Goal: Information Seeking & Learning: Learn about a topic

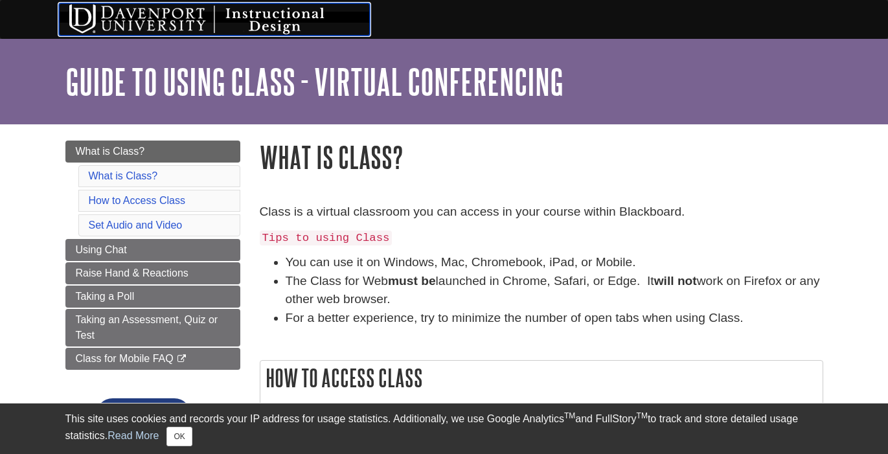
click at [163, 19] on img at bounding box center [214, 19] width 311 height 32
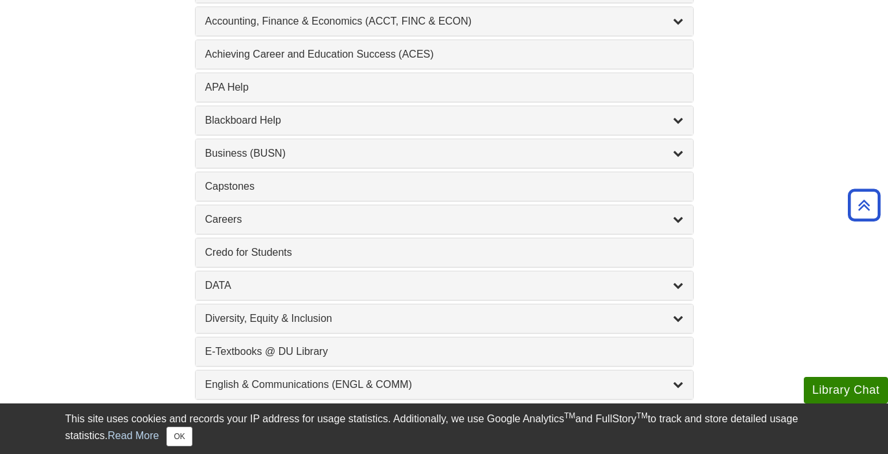
scroll to position [470, 0]
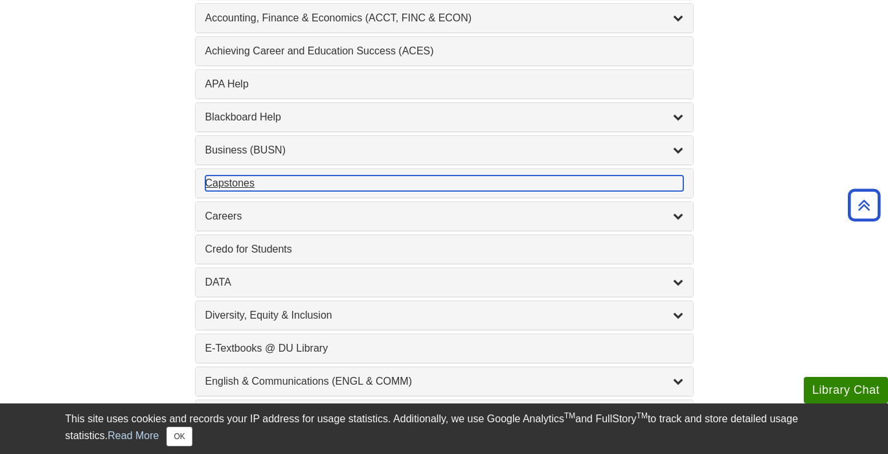
click at [355, 185] on div "Capstones , 1 guides" at bounding box center [444, 184] width 478 height 16
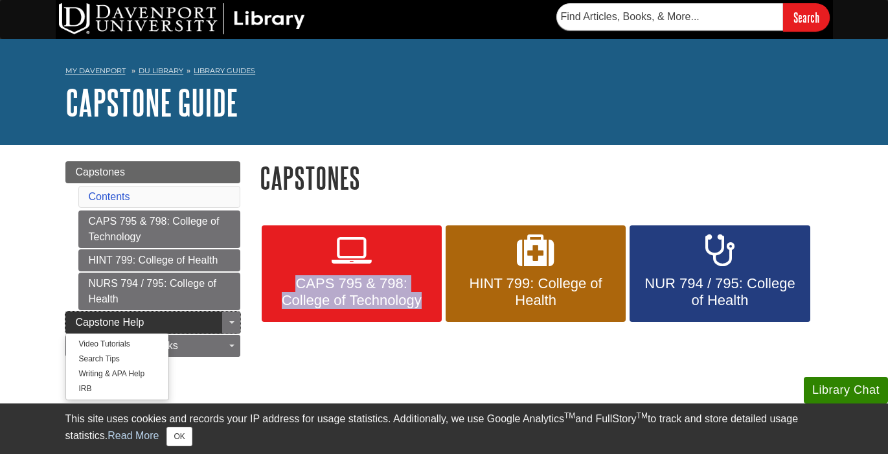
click at [188, 314] on link "Capstone Help" at bounding box center [152, 323] width 175 height 22
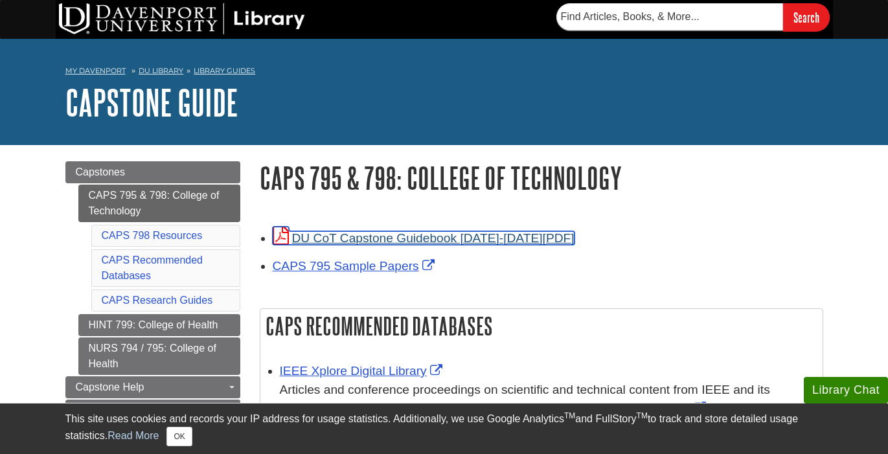
click at [521, 236] on link "DU CoT Capstone Guidebook 2022-2023" at bounding box center [424, 238] width 302 height 14
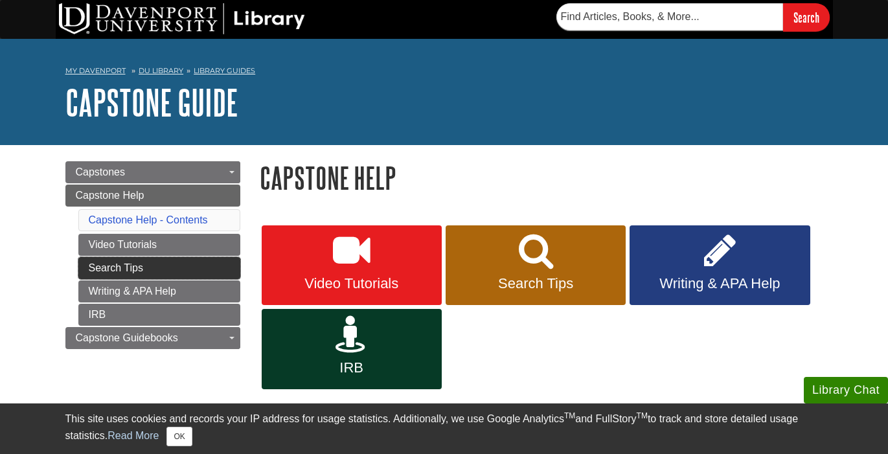
click at [179, 269] on link "Search Tips" at bounding box center [159, 268] width 162 height 22
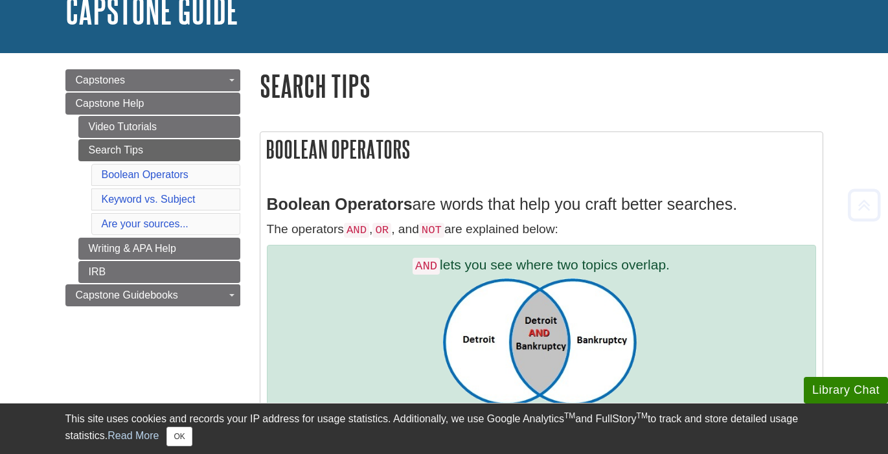
scroll to position [234, 0]
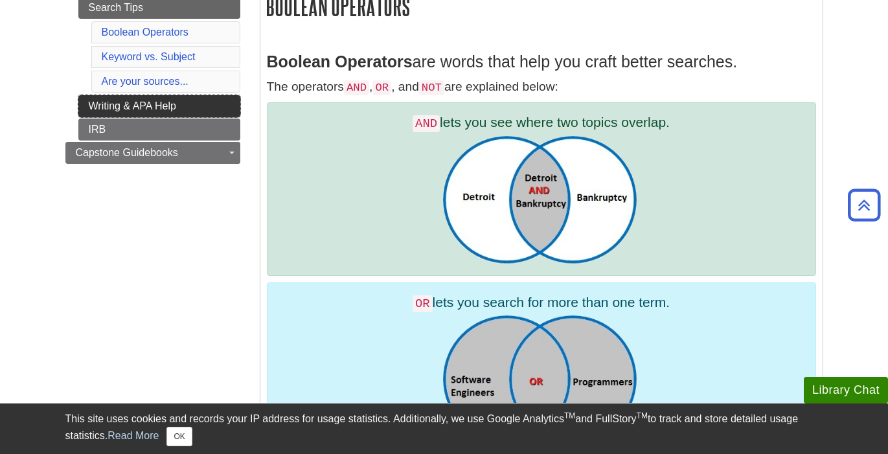
click at [172, 110] on link "Writing & APA Help" at bounding box center [159, 106] width 162 height 22
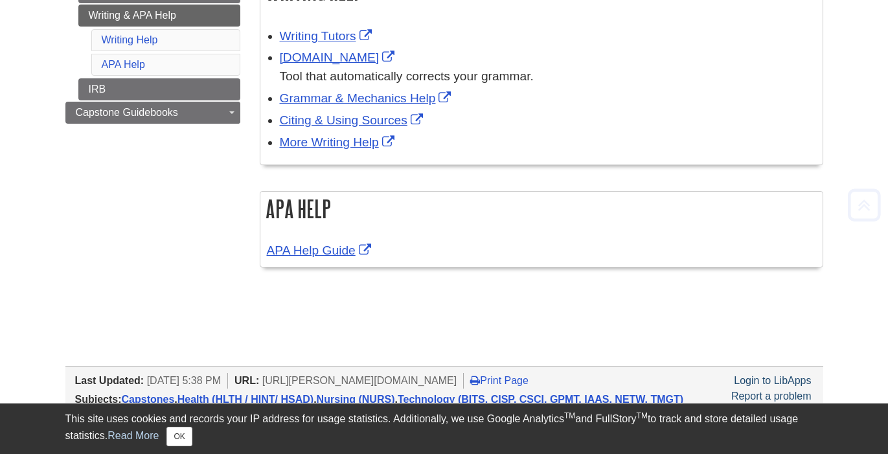
scroll to position [249, 0]
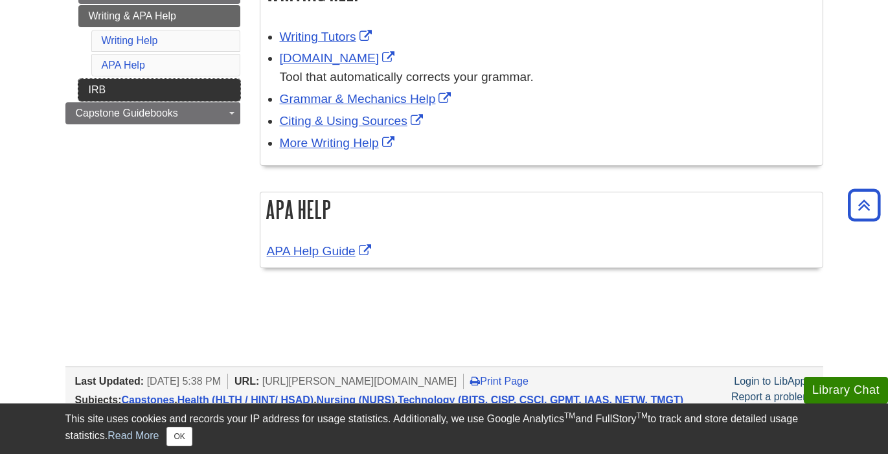
click at [187, 89] on link "IRB" at bounding box center [159, 90] width 162 height 22
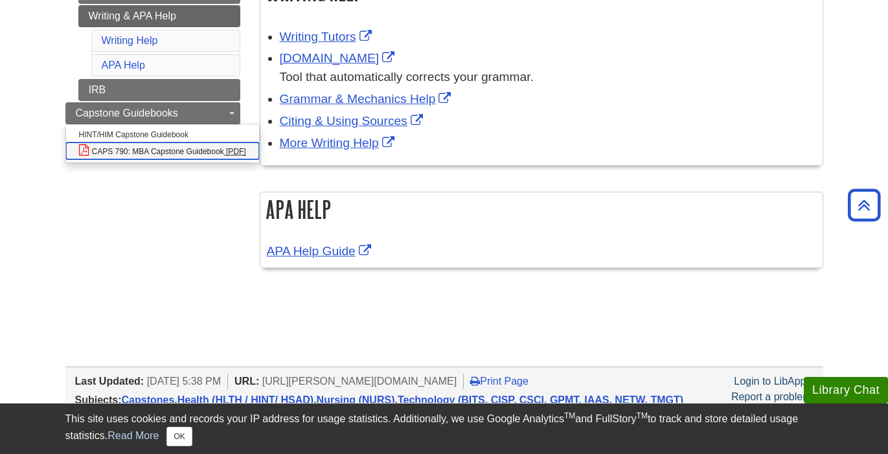
click at [216, 155] on link "CAPS 790: MBA Capstone Guidebook" at bounding box center [162, 151] width 193 height 17
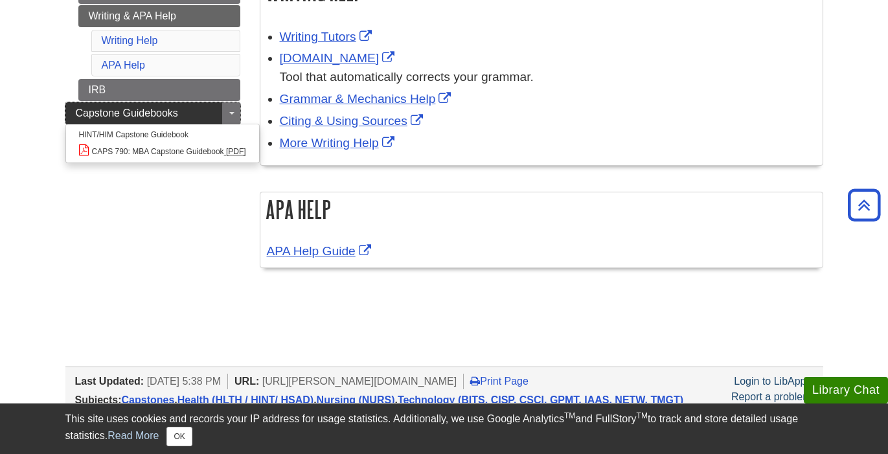
scroll to position [0, 0]
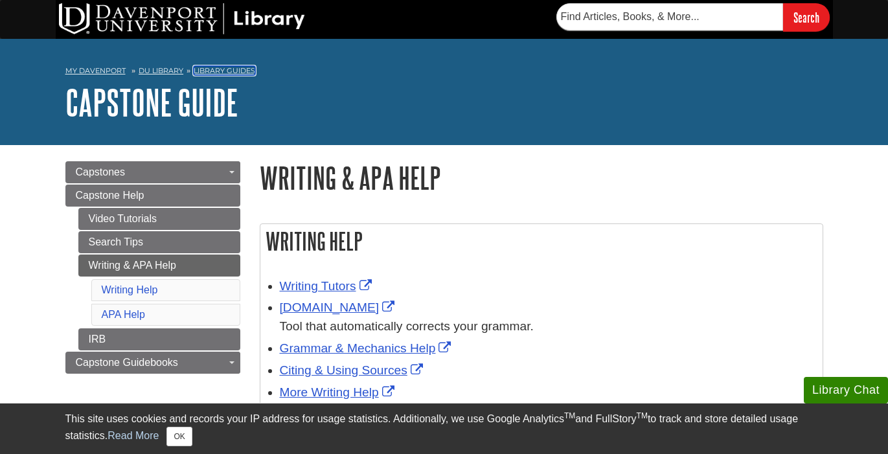
click at [207, 73] on link "Library Guides" at bounding box center [225, 70] width 62 height 9
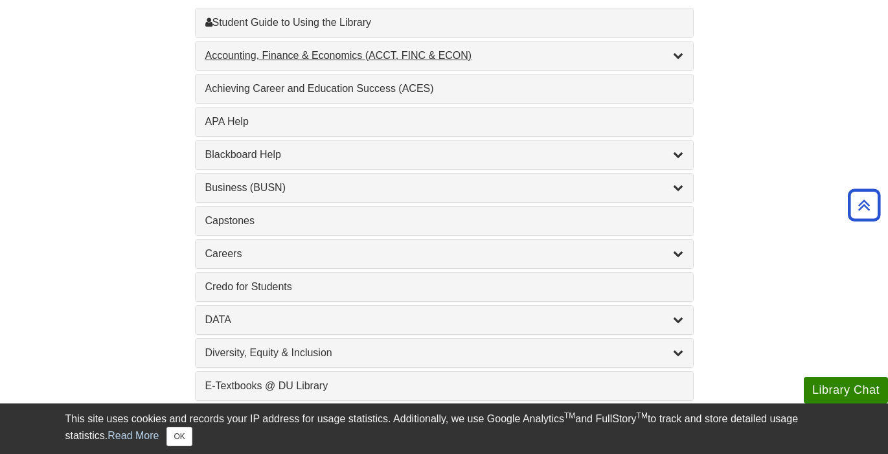
scroll to position [486, 0]
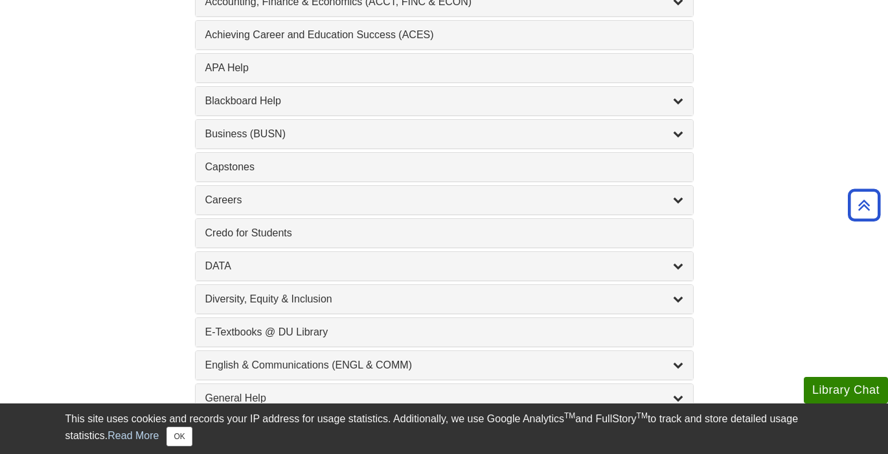
click at [452, 275] on div "DATA , 2 guides" at bounding box center [444, 266] width 497 height 29
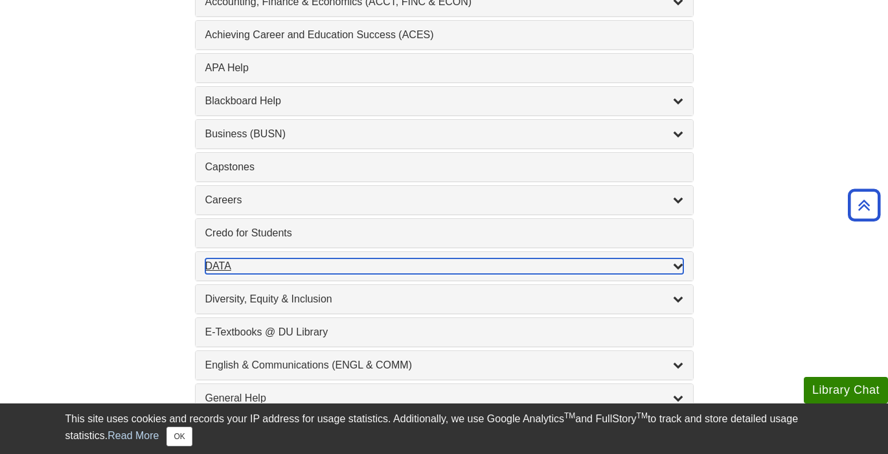
click at [451, 262] on div "DATA , 2 guides" at bounding box center [444, 266] width 478 height 16
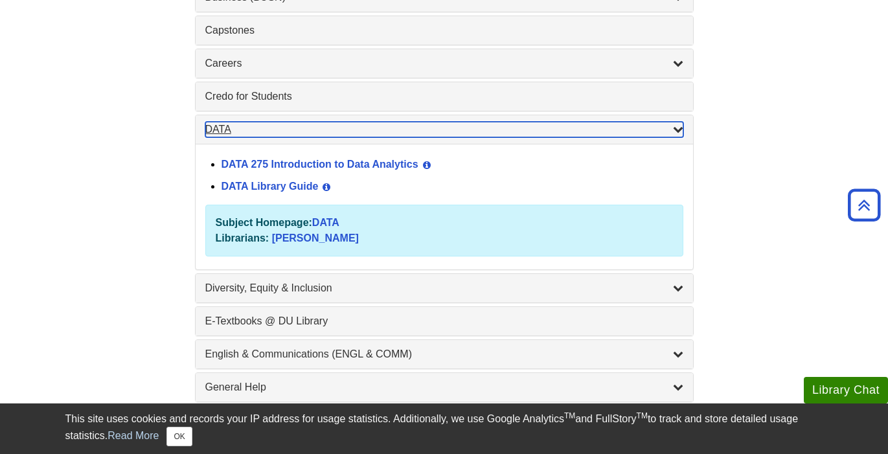
scroll to position [625, 0]
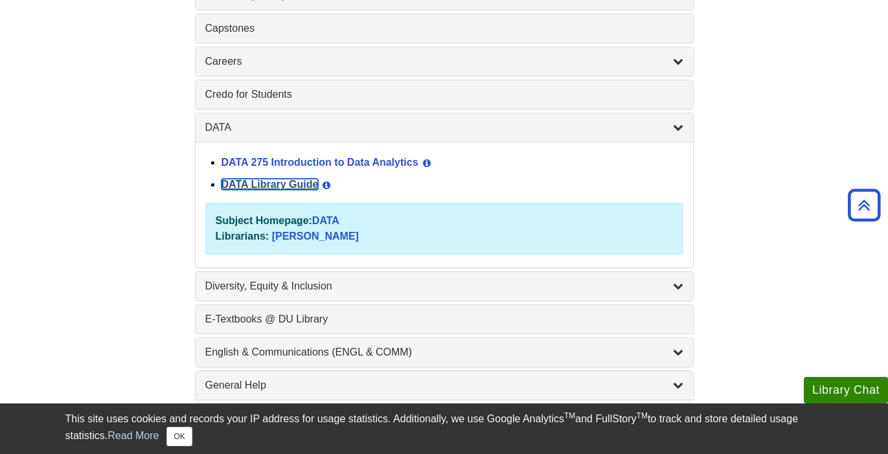
click at [290, 185] on link "DATA Library Guide" at bounding box center [270, 184] width 97 height 11
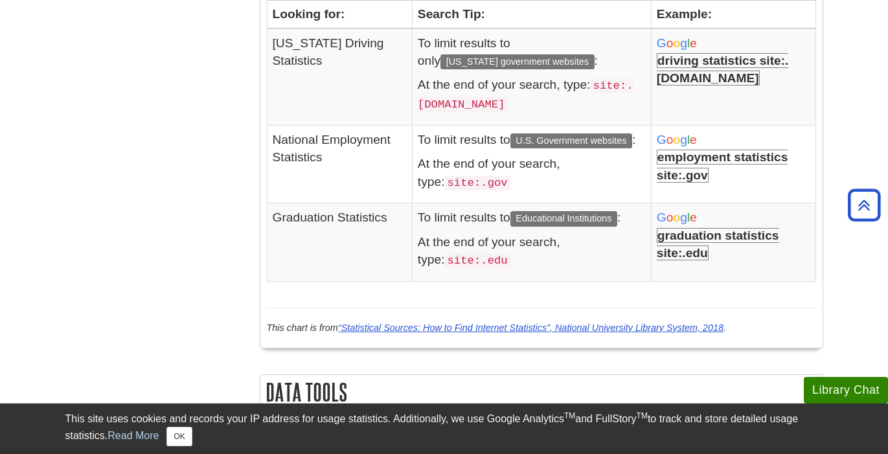
scroll to position [1905, 0]
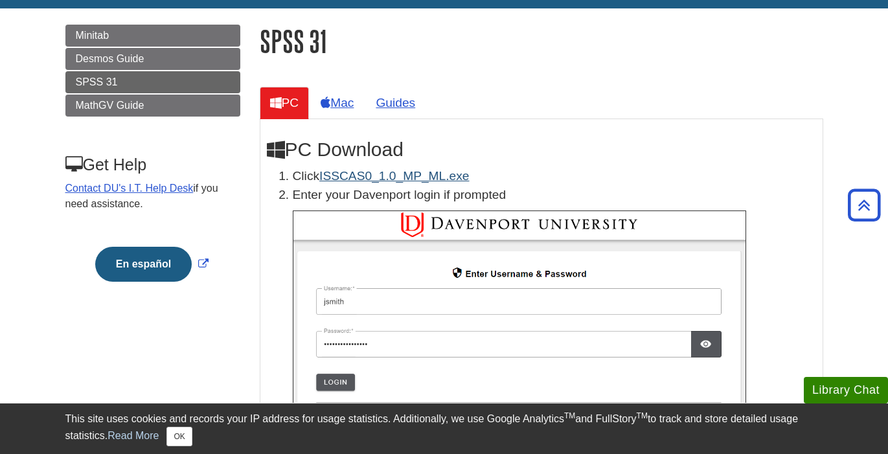
scroll to position [157, 0]
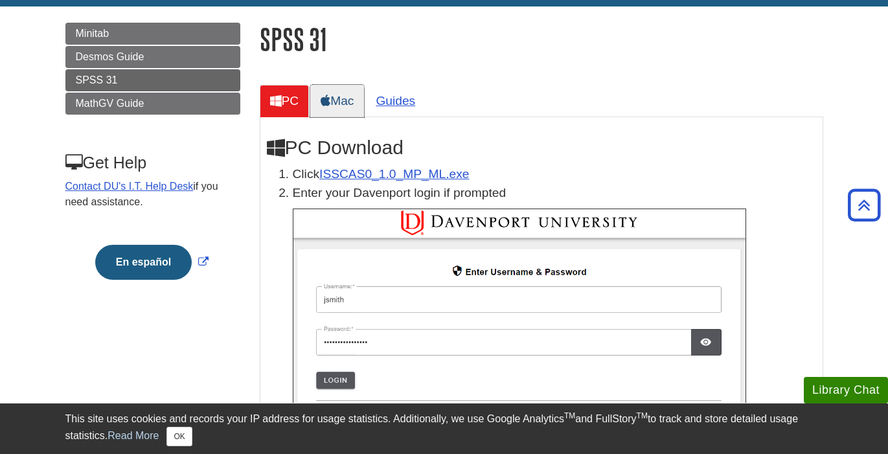
click at [352, 100] on link "Mac" at bounding box center [337, 101] width 54 height 32
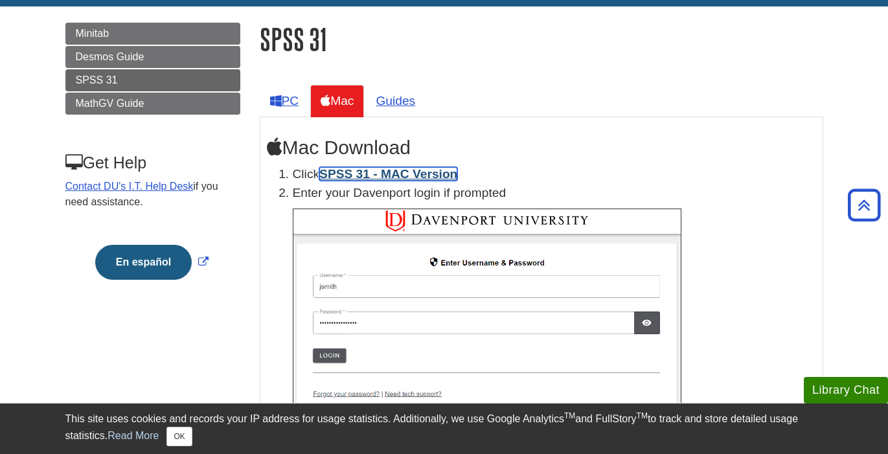
click at [430, 174] on link "SPSS 31 - MAC Version" at bounding box center [388, 174] width 138 height 14
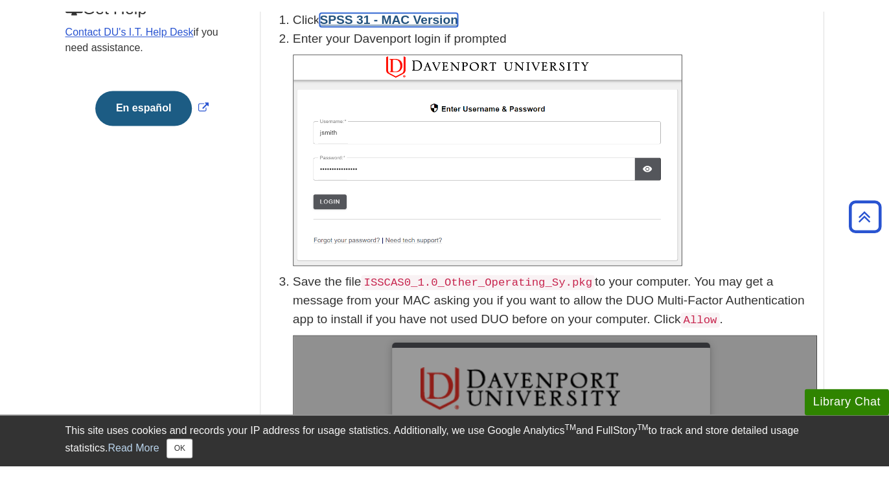
scroll to position [0, 0]
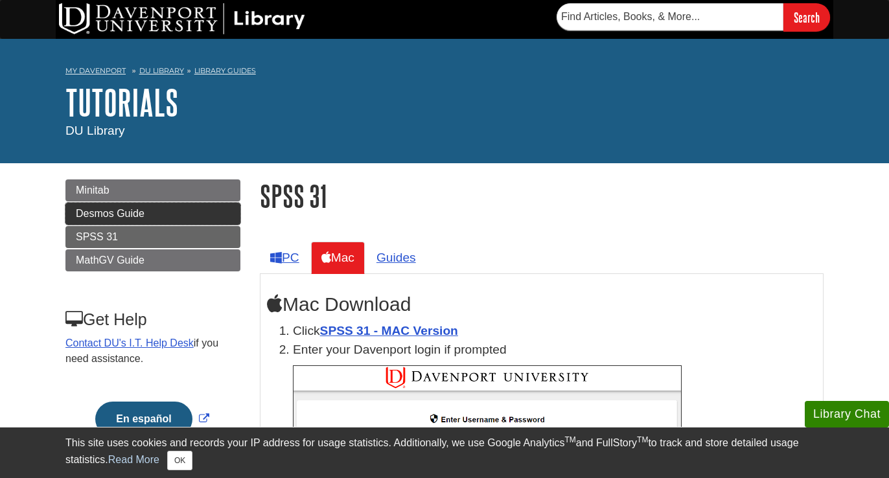
click at [180, 218] on link "Desmos Guide" at bounding box center [152, 214] width 175 height 22
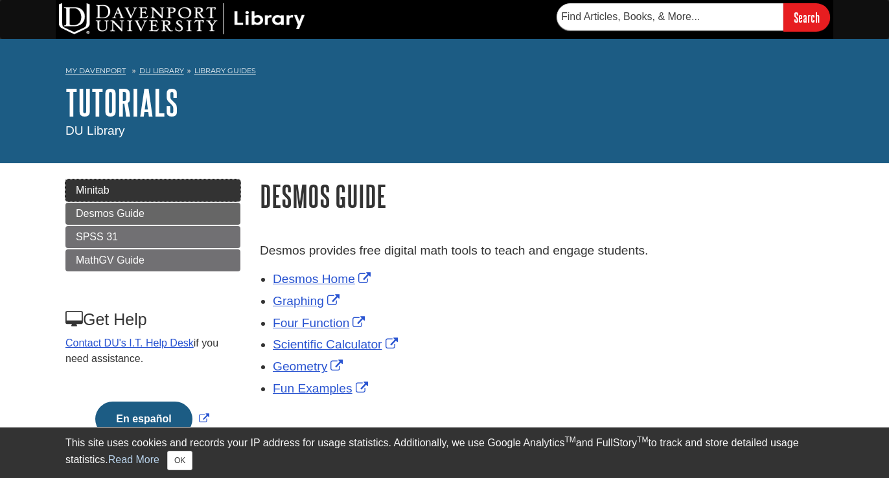
click at [160, 194] on link "Minitab" at bounding box center [152, 190] width 175 height 22
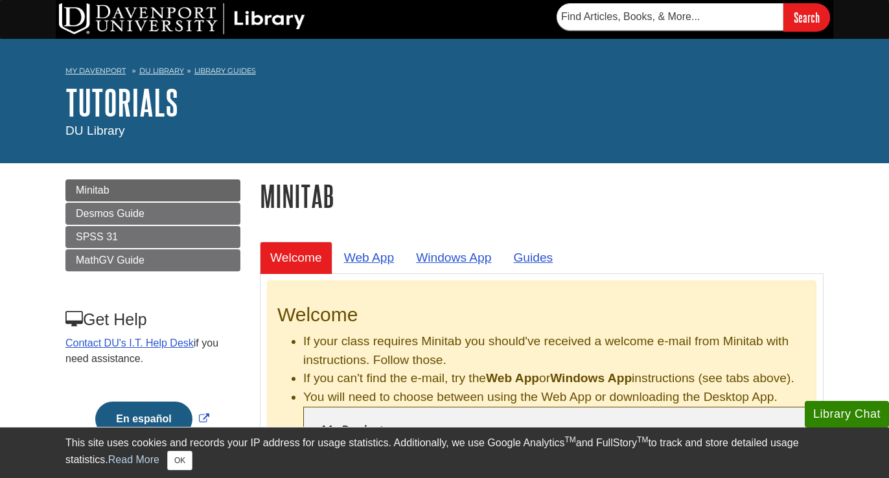
click at [436, 198] on h1 "Minitab" at bounding box center [542, 195] width 564 height 33
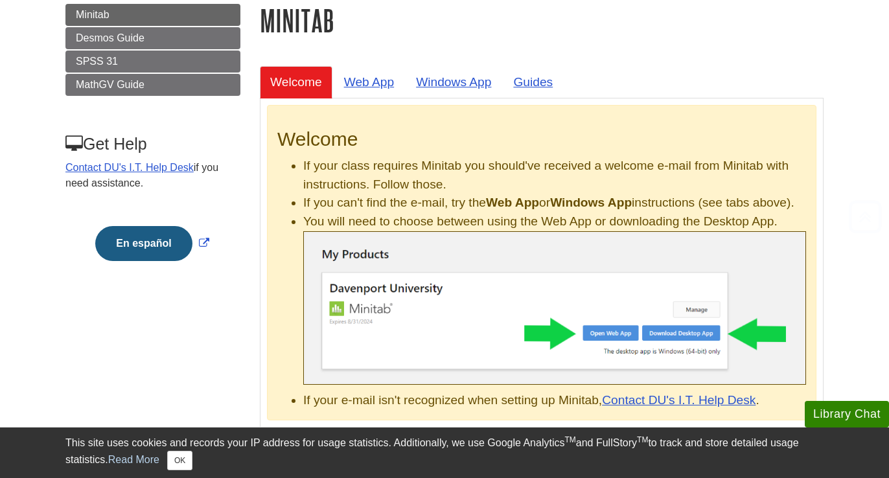
scroll to position [177, 0]
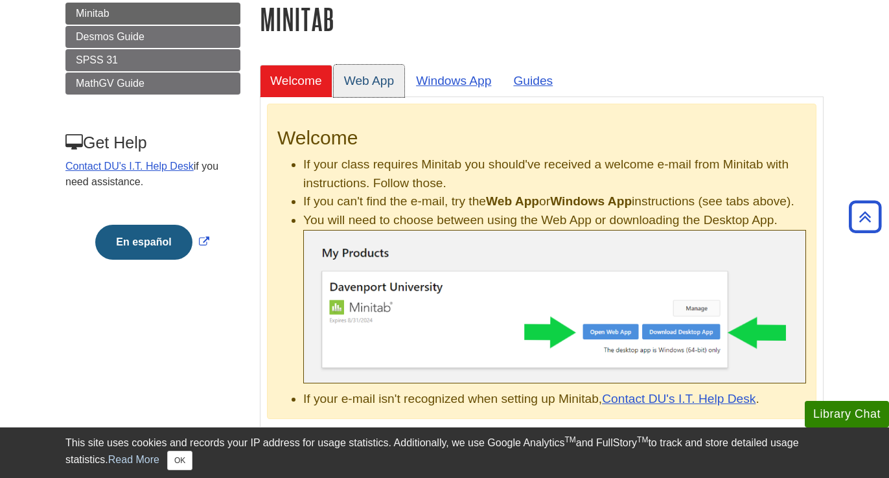
click at [363, 80] on link "Web App" at bounding box center [369, 81] width 71 height 32
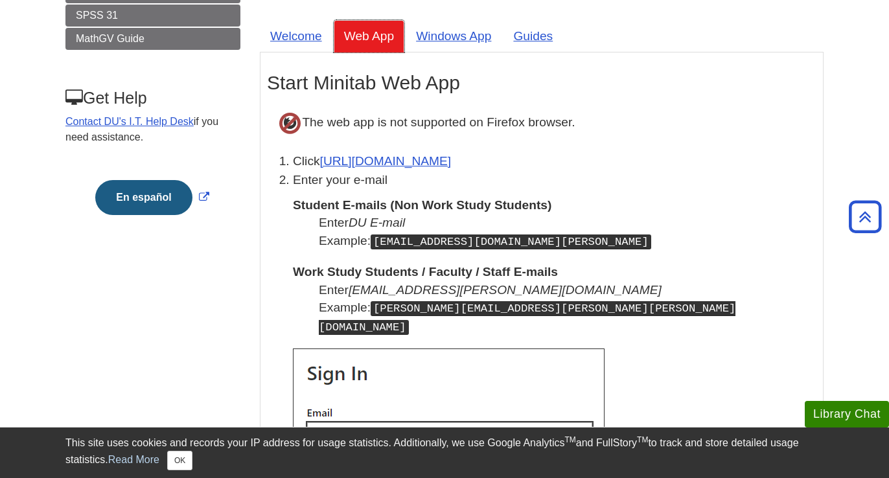
scroll to position [230, 0]
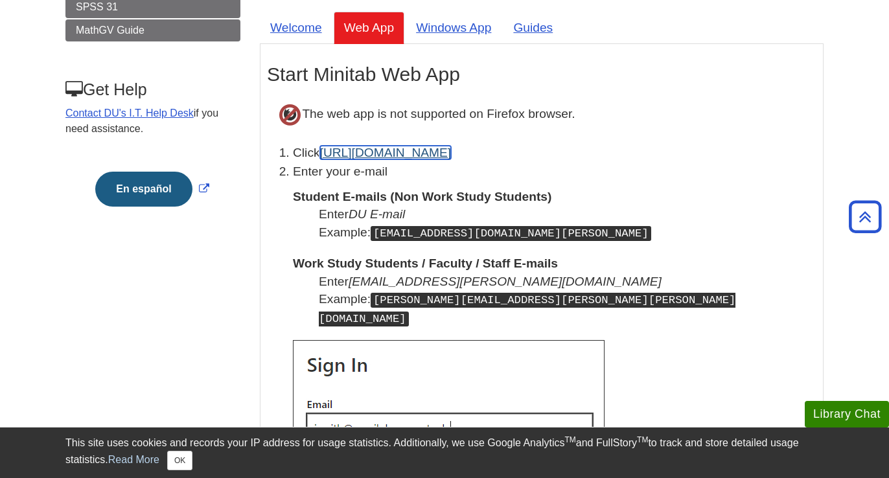
click at [423, 158] on link "https://app.minitab.com" at bounding box center [385, 153] width 131 height 14
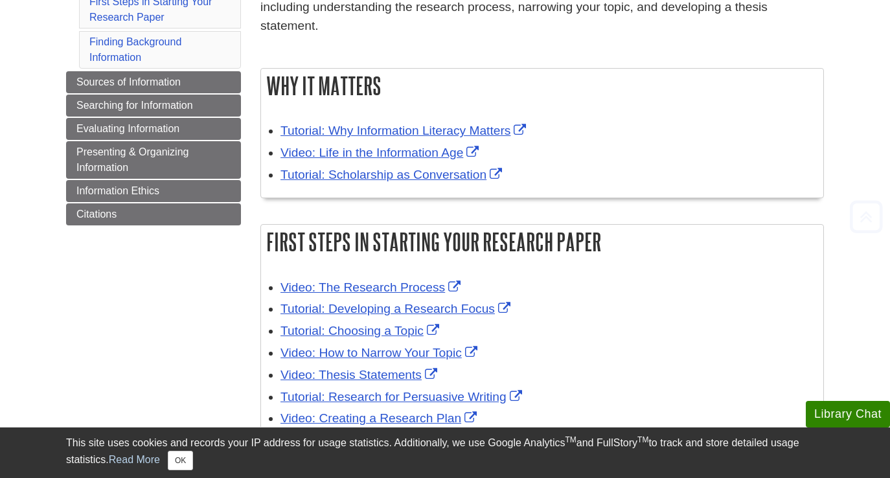
scroll to position [265, 0]
